Goal: Find contact information: Find contact information

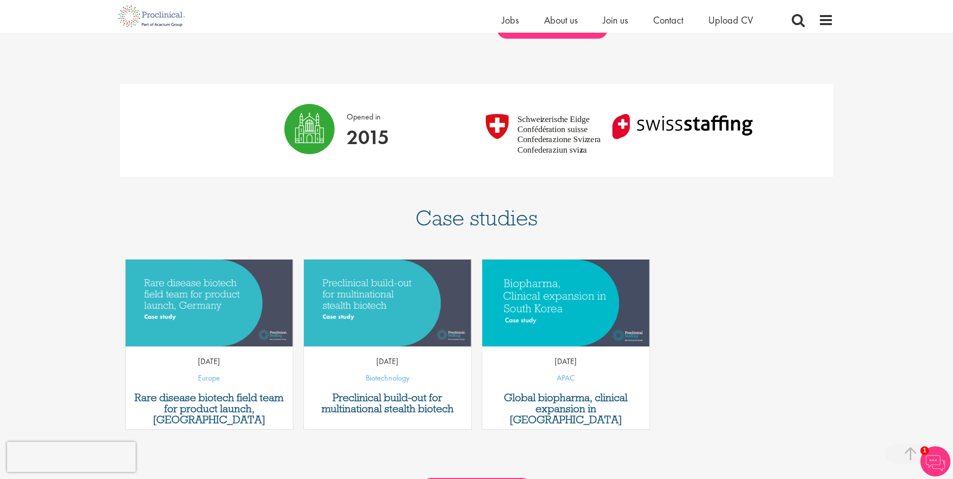
scroll to position [260, 0]
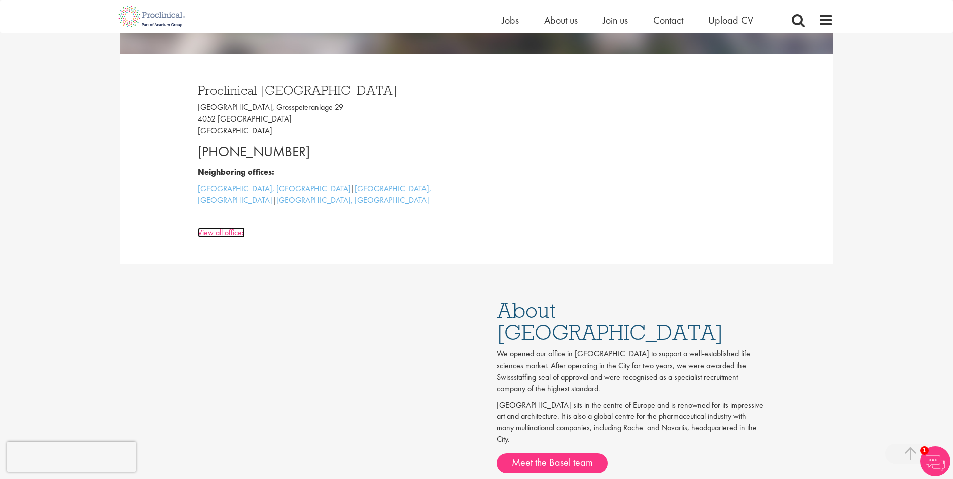
click at [224, 228] on link "View all offices" at bounding box center [221, 233] width 47 height 11
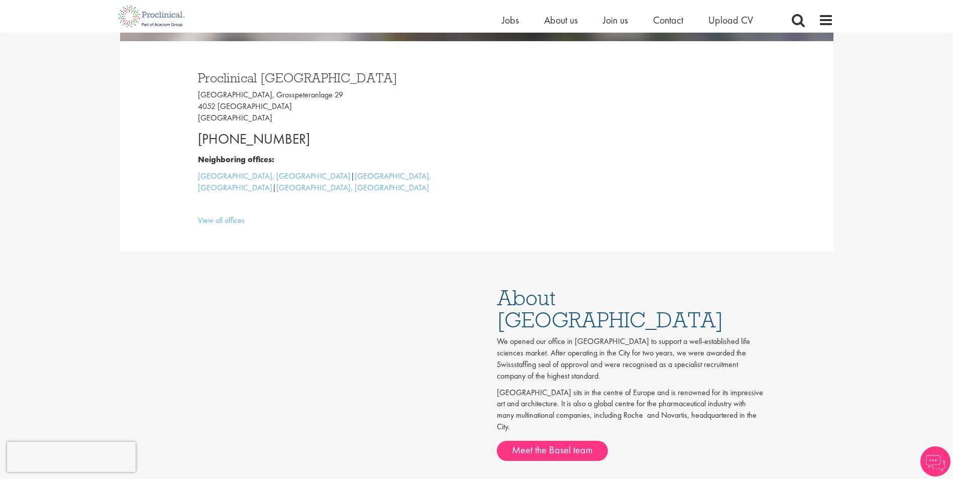
scroll to position [260, 0]
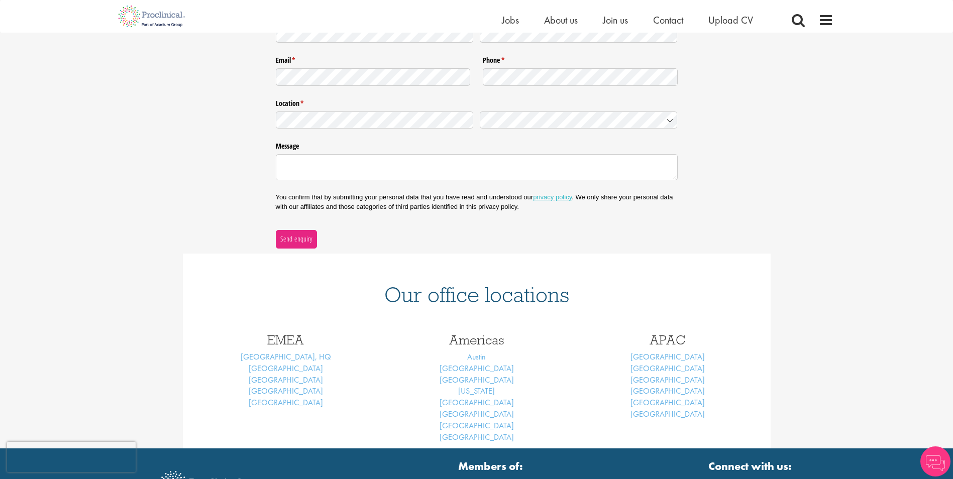
scroll to position [201, 0]
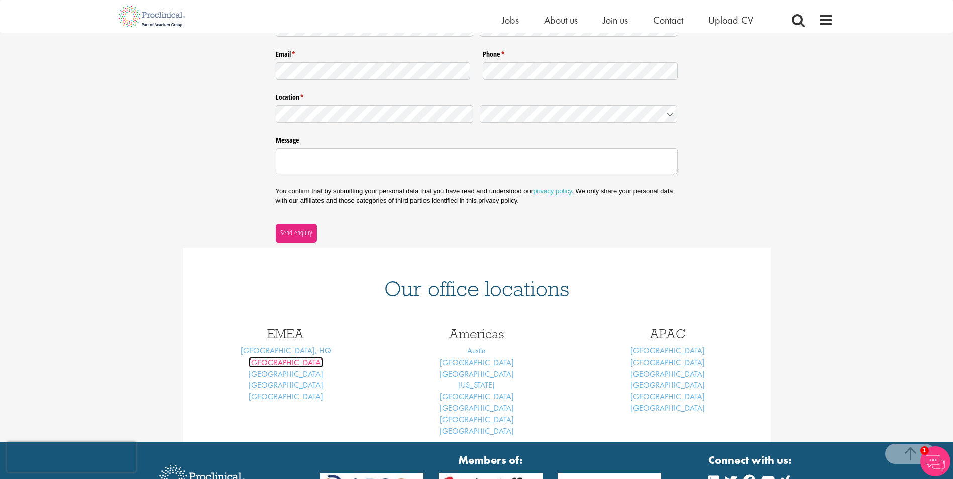
click at [289, 363] on link "[GEOGRAPHIC_DATA]" at bounding box center [286, 362] width 74 height 11
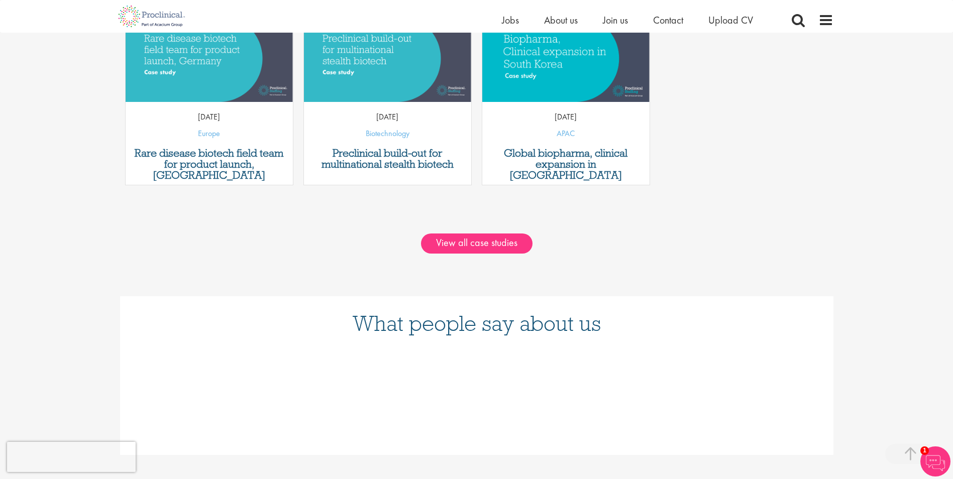
scroll to position [955, 0]
